Goal: Task Accomplishment & Management: Complete application form

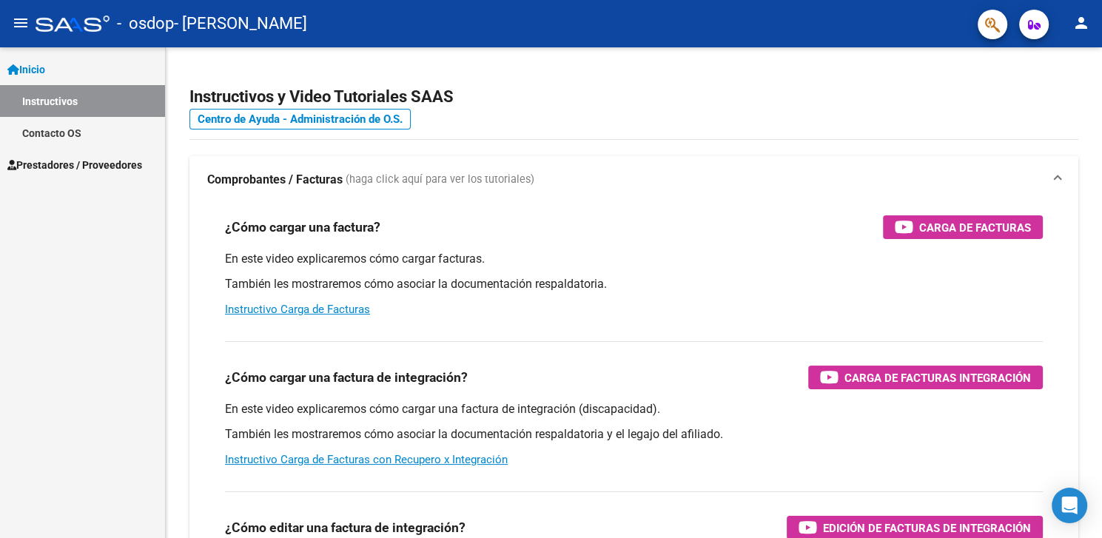
click at [40, 64] on span "Inicio" at bounding box center [26, 69] width 38 height 16
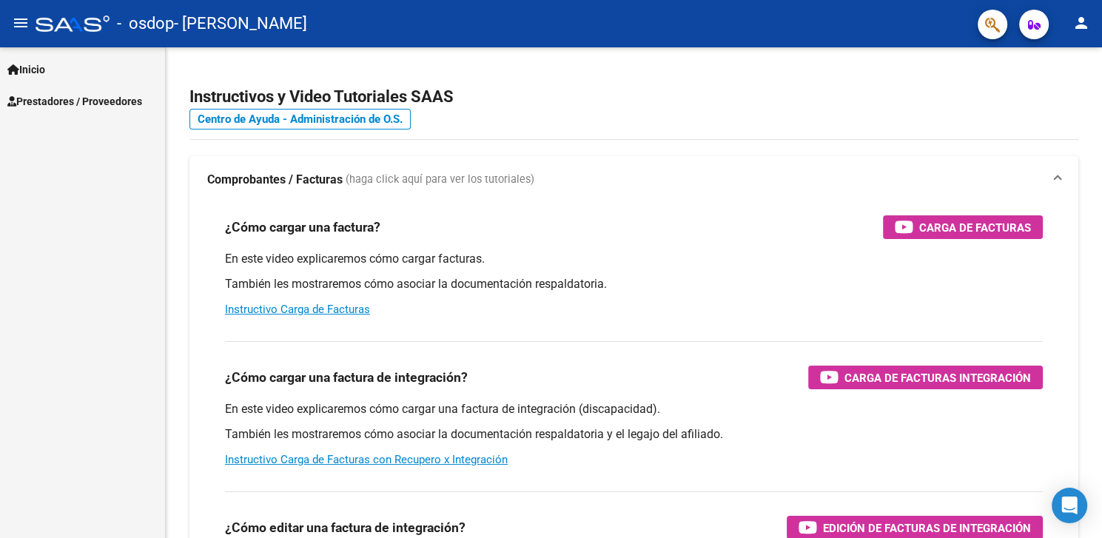
click at [61, 102] on span "Prestadores / Proveedores" at bounding box center [74, 101] width 135 height 16
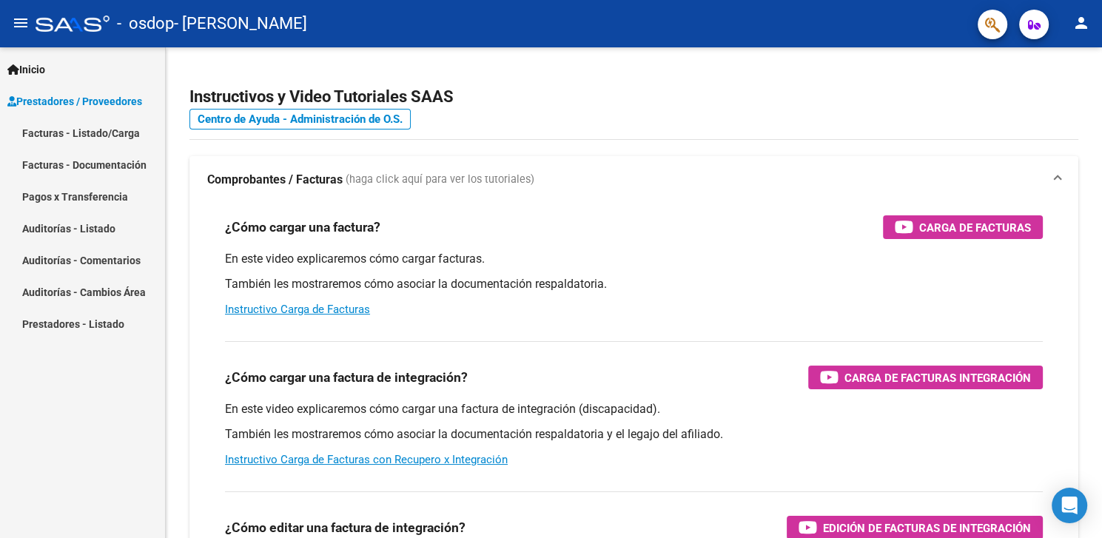
click at [121, 132] on link "Facturas - Listado/Carga" at bounding box center [82, 133] width 165 height 32
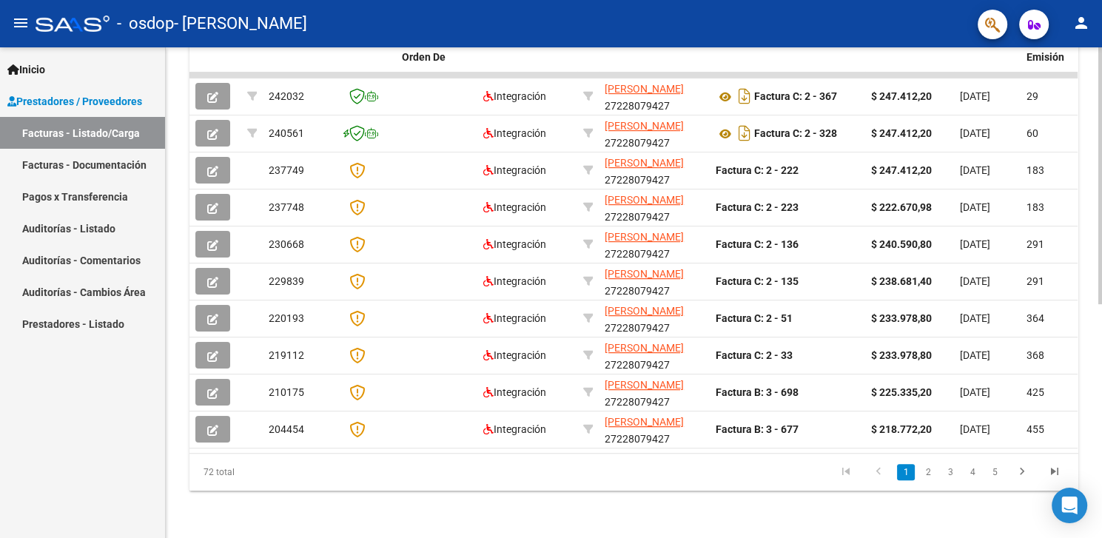
scroll to position [447, 0]
click at [358, 61] on datatable-header-cell "CAE" at bounding box center [366, 56] width 59 height 65
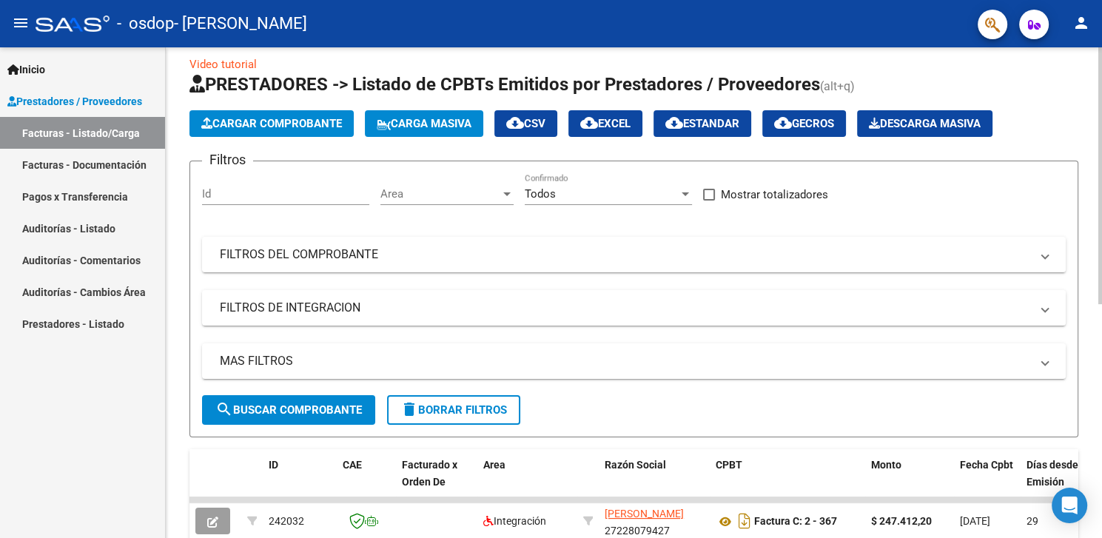
scroll to position [0, 0]
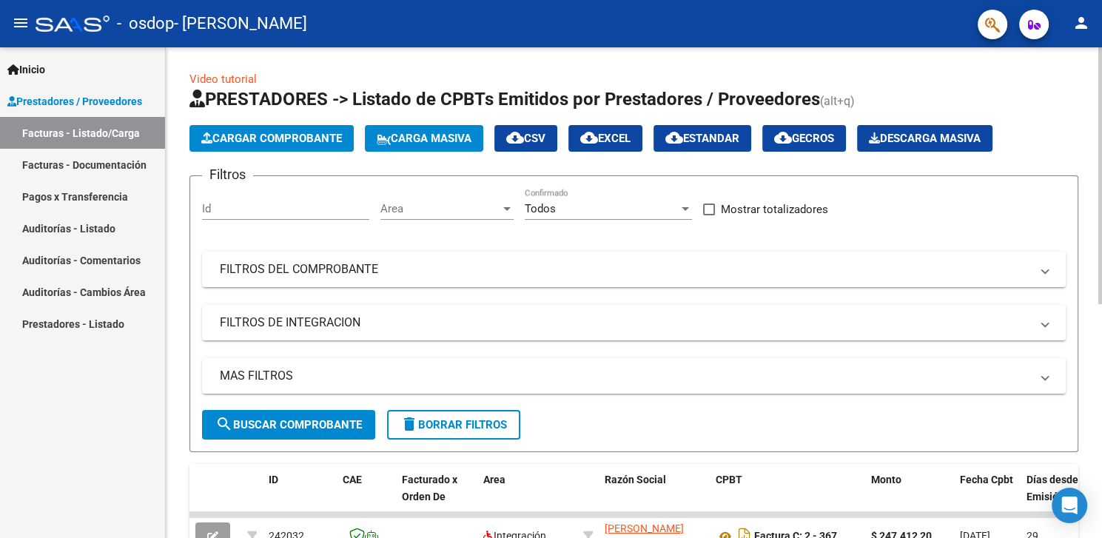
click at [1070, 155] on div "Video tutorial PRESTADORES -> Listado de CPBTs Emitidos por Prestadores / Prove…" at bounding box center [636, 512] width 940 height 931
click at [277, 136] on span "Cargar Comprobante" at bounding box center [271, 138] width 141 height 13
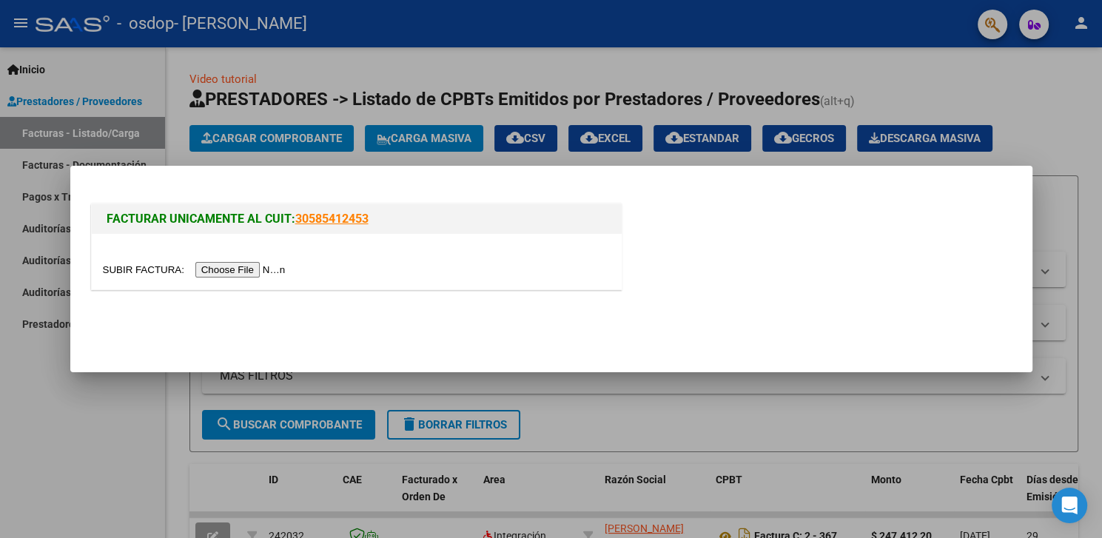
click at [127, 273] on input "file" at bounding box center [196, 270] width 187 height 16
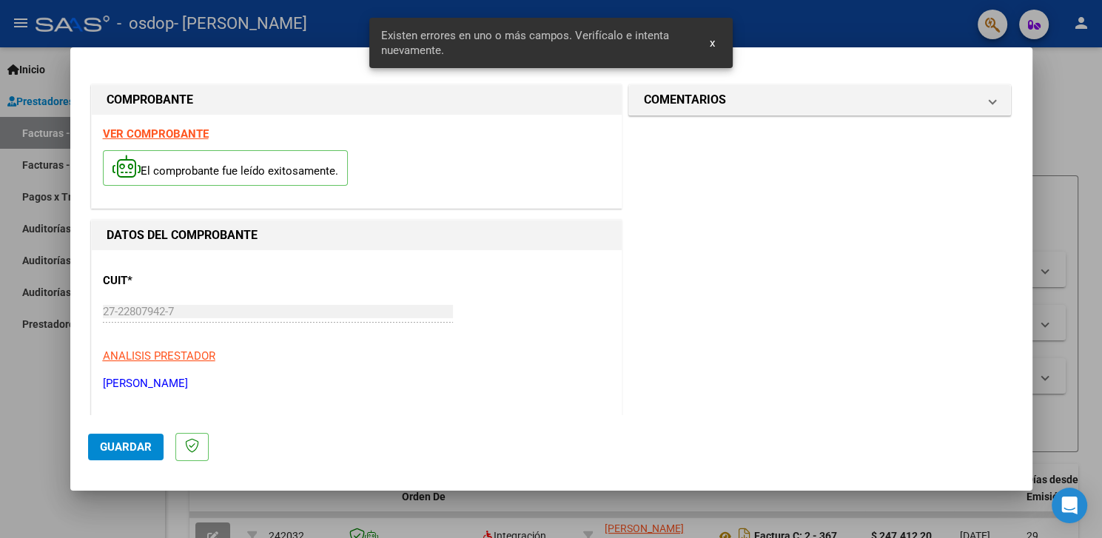
scroll to position [297, 0]
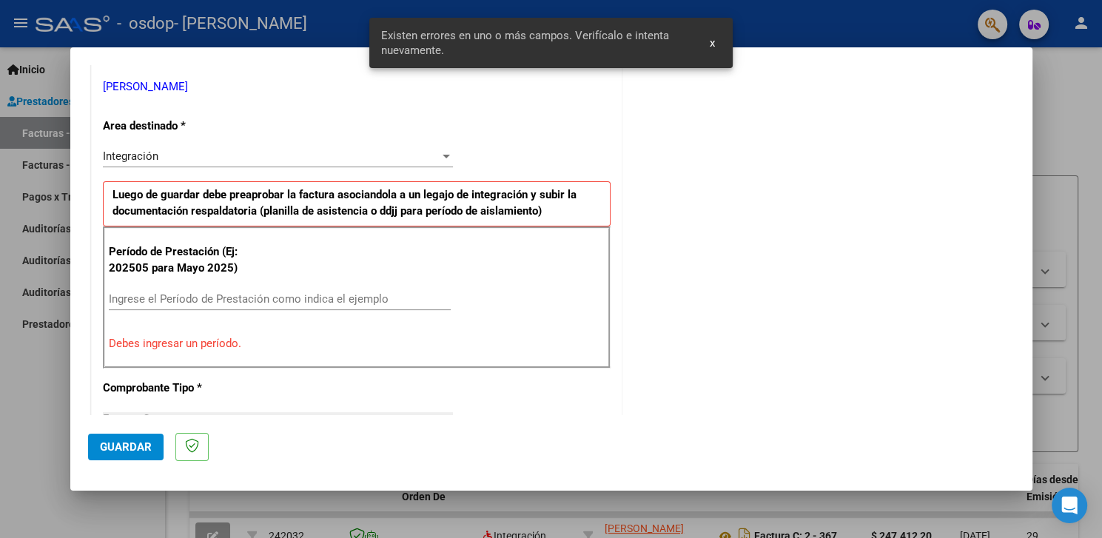
click at [138, 298] on input "Ingrese el Período de Prestación como indica el ejemplo" at bounding box center [280, 298] width 342 height 13
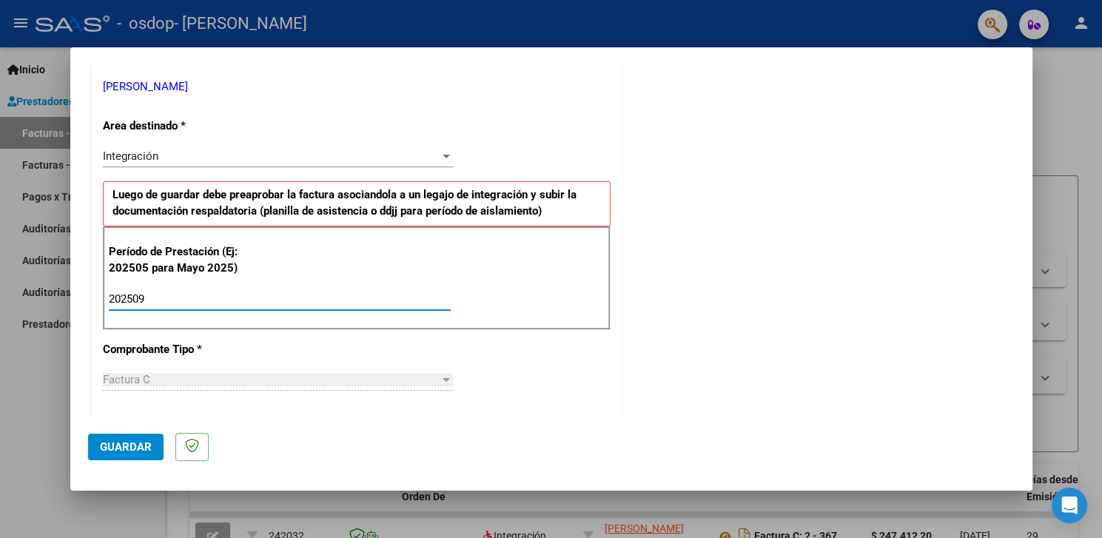
type input "202509"
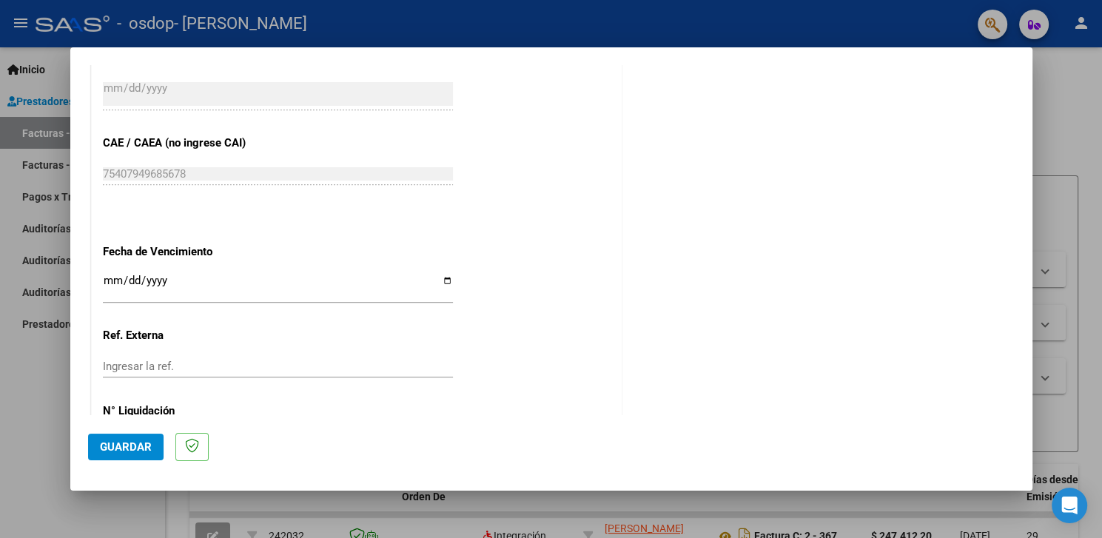
scroll to position [933, 0]
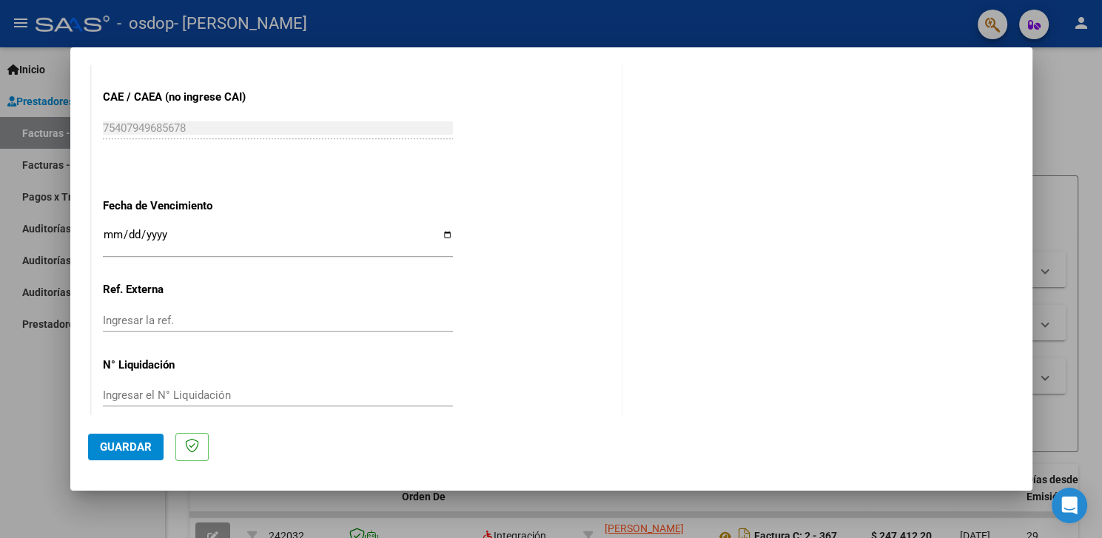
click at [443, 229] on input "Ingresar la fecha" at bounding box center [278, 241] width 350 height 24
type input "[DATE]"
click at [124, 443] on span "Guardar" at bounding box center [126, 447] width 52 height 13
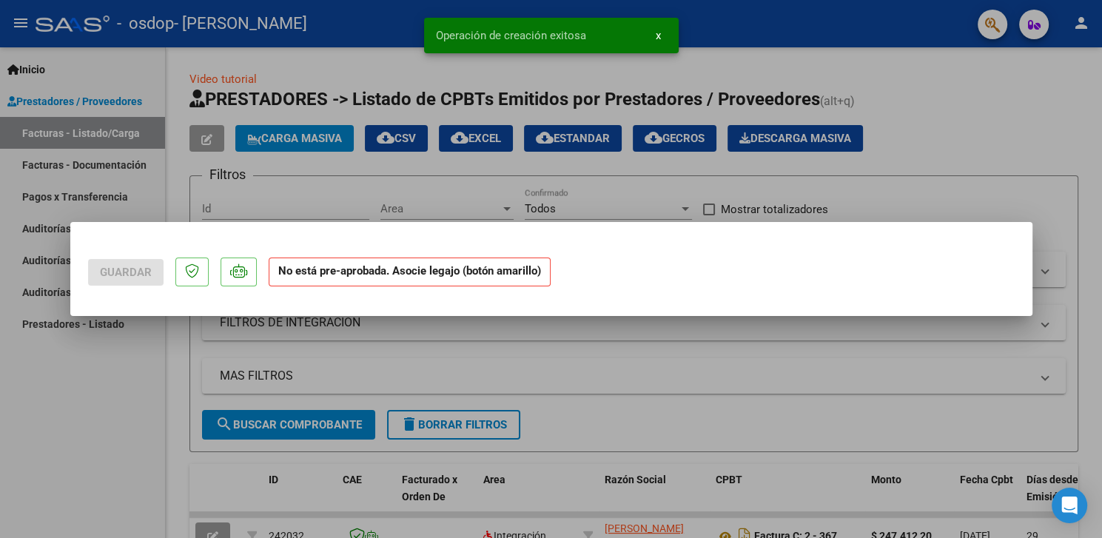
scroll to position [0, 0]
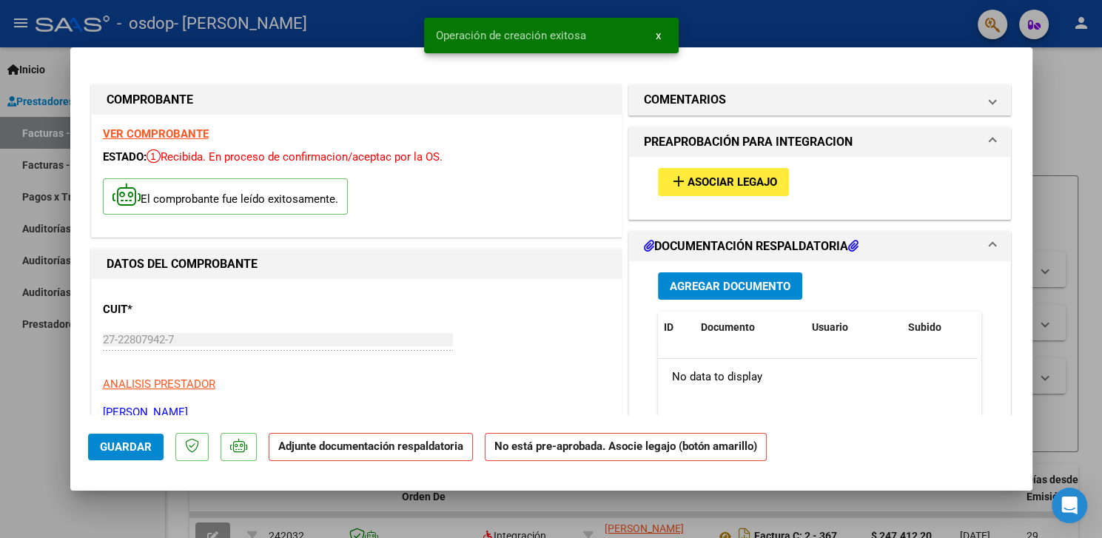
click at [729, 187] on span "Asociar Legajo" at bounding box center [733, 182] width 90 height 13
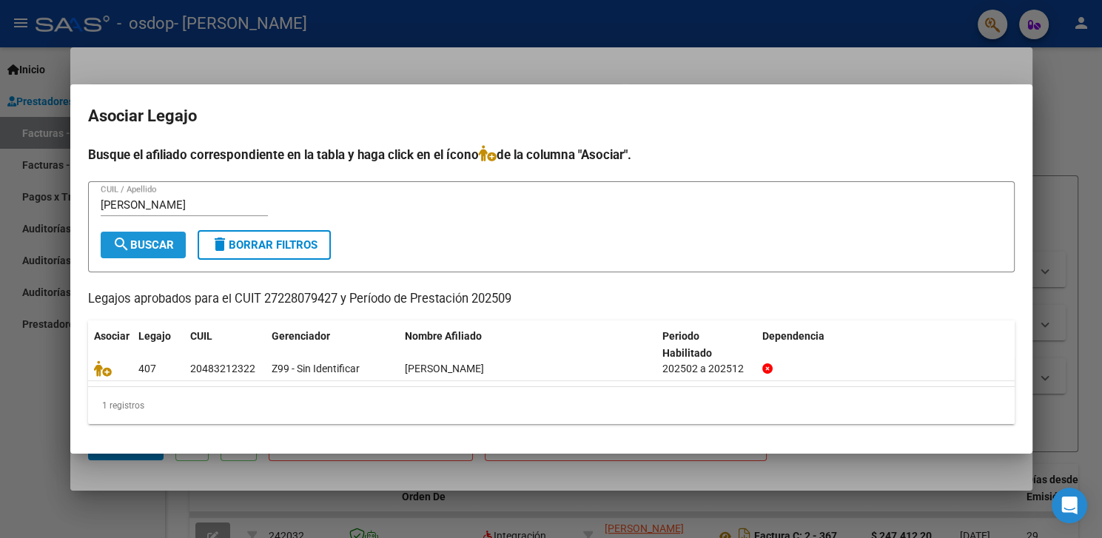
click at [147, 252] on button "search Buscar" at bounding box center [143, 245] width 85 height 27
click at [141, 206] on input "[PERSON_NAME]" at bounding box center [184, 204] width 167 height 13
type input "v"
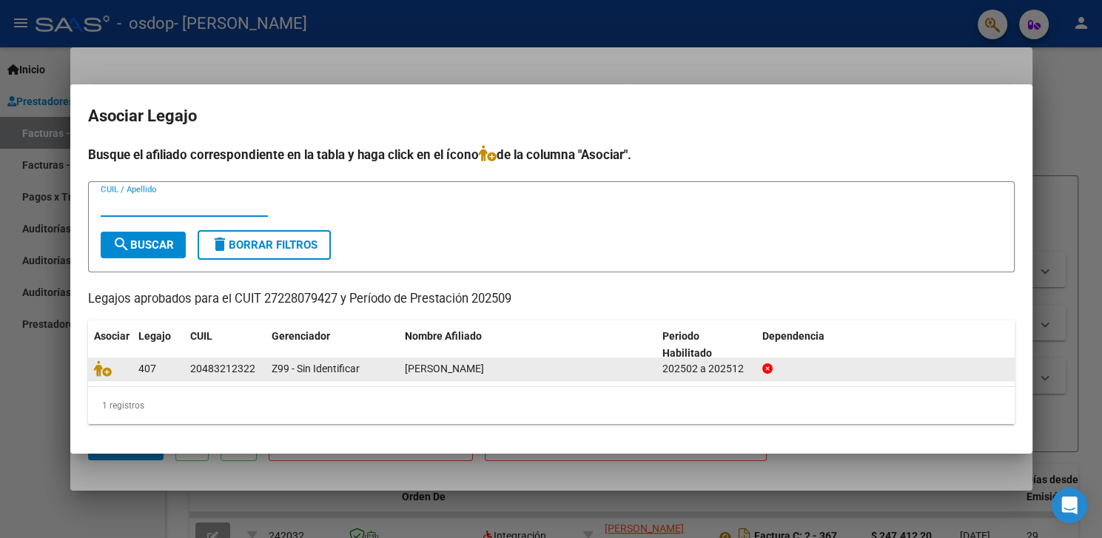
click at [167, 374] on div "407" at bounding box center [158, 369] width 40 height 17
click at [170, 375] on div "407" at bounding box center [158, 369] width 40 height 17
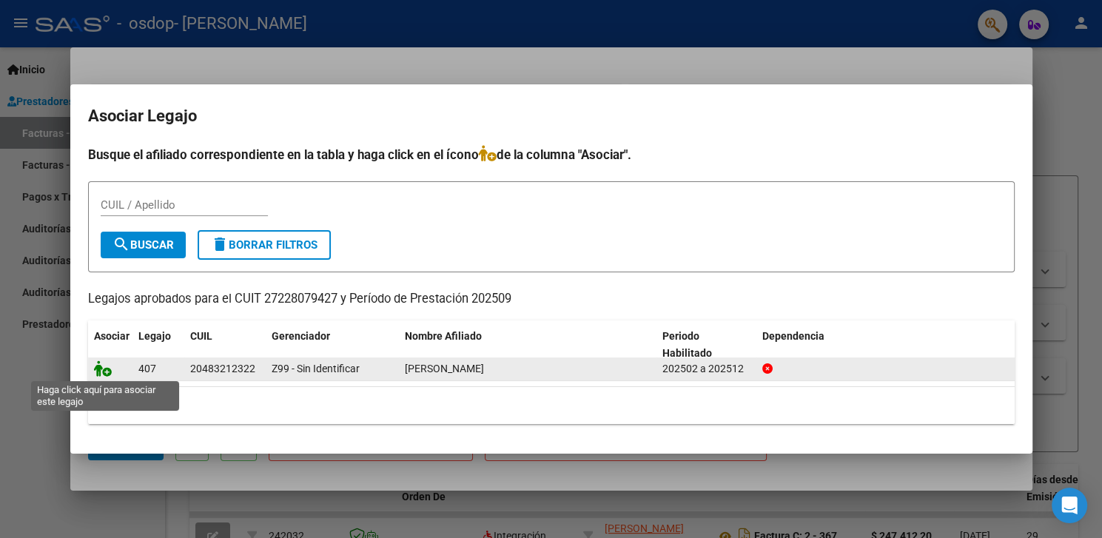
click at [109, 375] on icon at bounding box center [103, 369] width 18 height 16
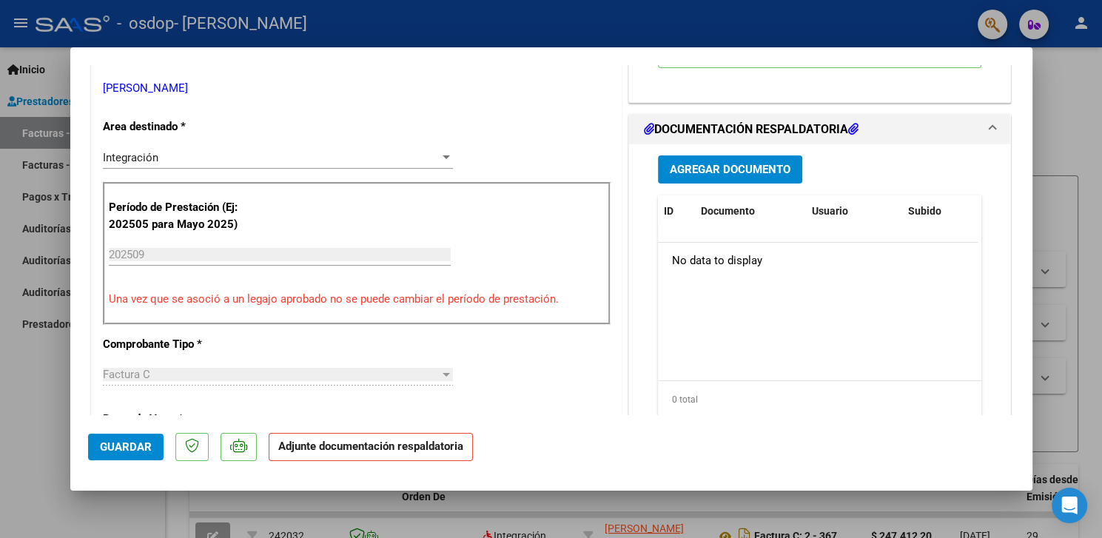
scroll to position [361, 0]
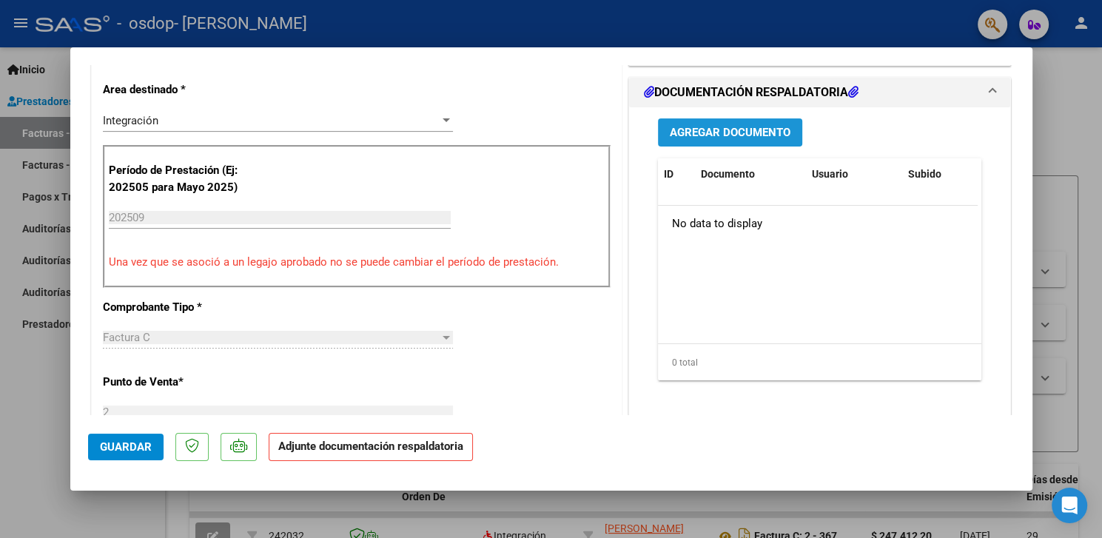
click at [702, 131] on span "Agregar Documento" at bounding box center [730, 133] width 121 height 13
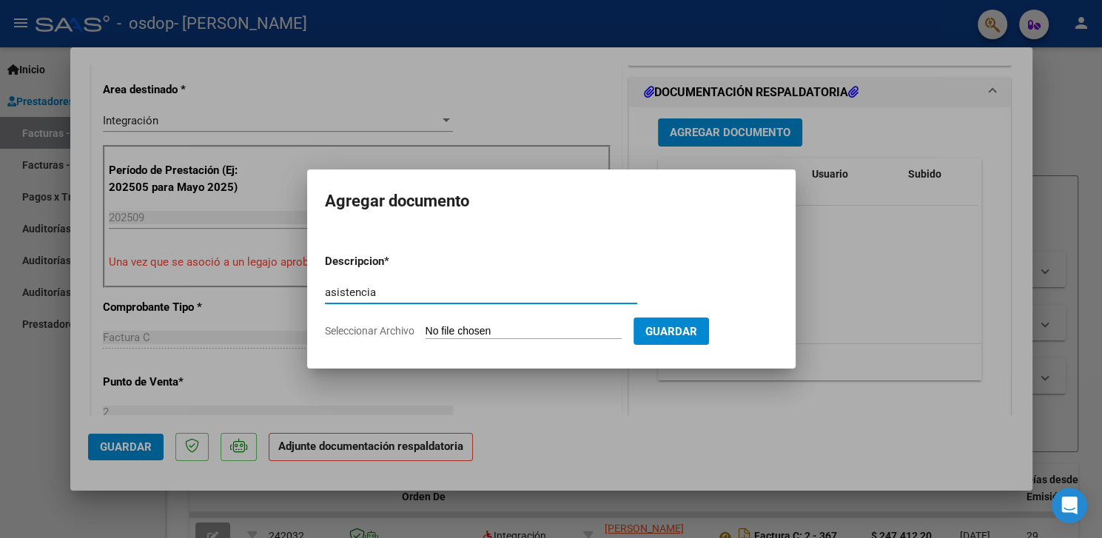
type input "asistencia"
click at [463, 334] on input "Seleccionar Archivo" at bounding box center [524, 332] width 196 height 14
type input "C:\fakepath\[DATE] 11-04 1.pdf"
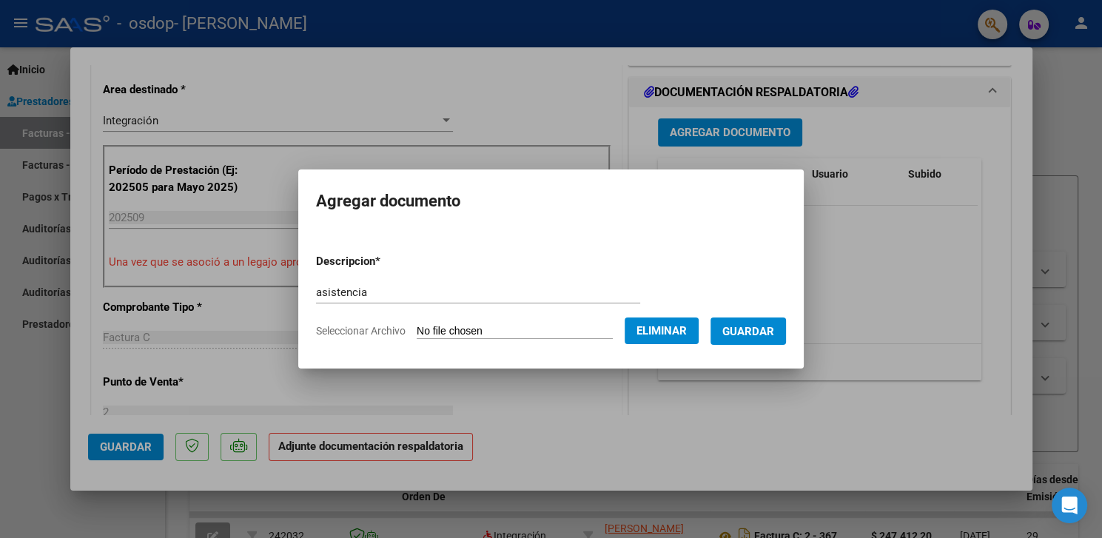
drag, startPoint x: 742, startPoint y: 337, endPoint x: 770, endPoint y: 348, distance: 30.2
click at [743, 337] on span "Guardar" at bounding box center [749, 331] width 52 height 13
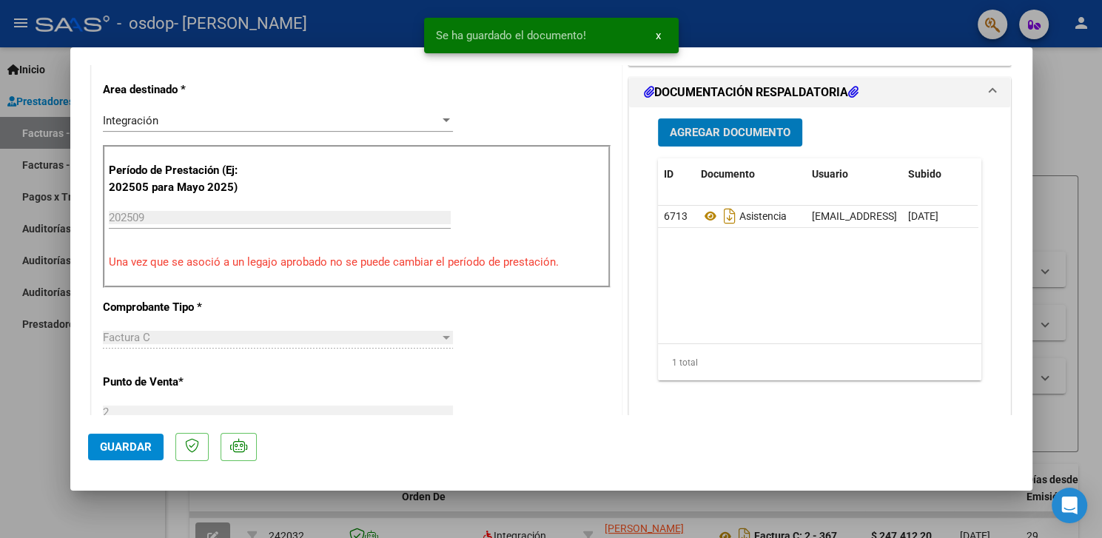
click at [139, 452] on span "Guardar" at bounding box center [126, 447] width 52 height 13
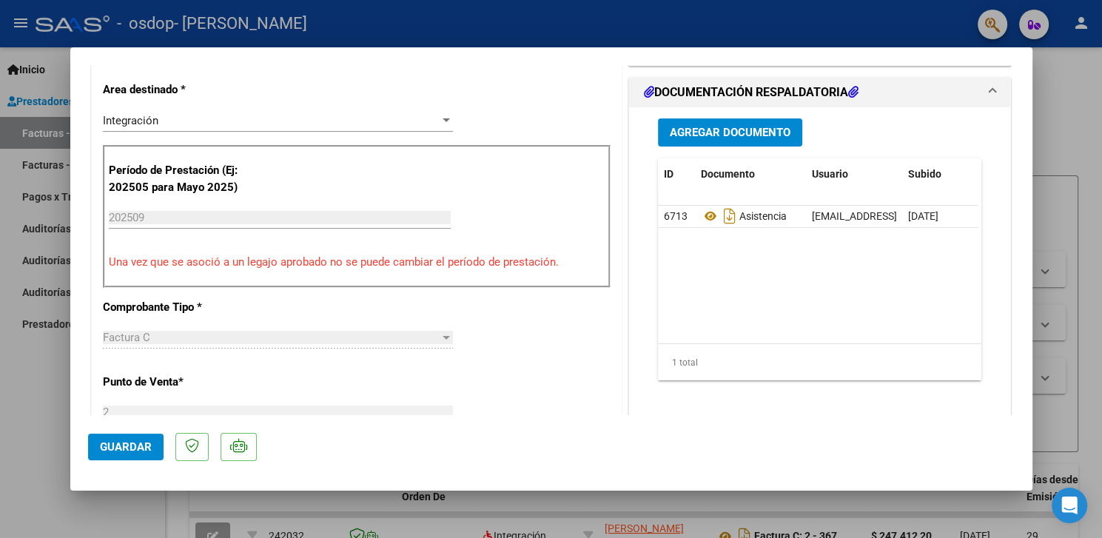
click at [1054, 146] on div at bounding box center [551, 269] width 1102 height 538
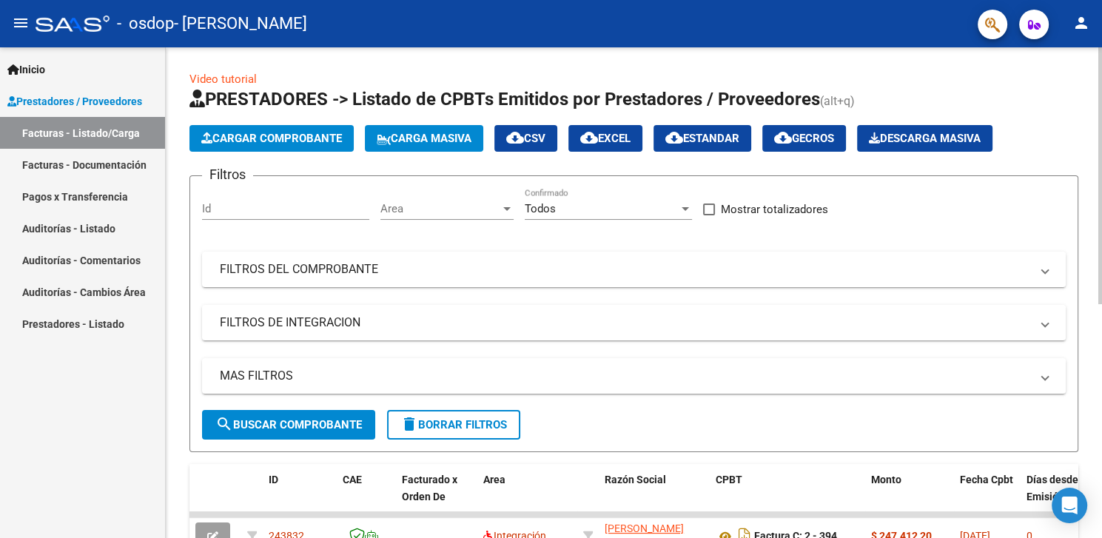
drag, startPoint x: 1098, startPoint y: 123, endPoint x: 1102, endPoint y: 224, distance: 100.8
click at [1102, 224] on div "Video tutorial PRESTADORES -> Listado de CPBTs Emitidos por Prestadores / Prove…" at bounding box center [636, 512] width 940 height 931
